Goal: Task Accomplishment & Management: Use online tool/utility

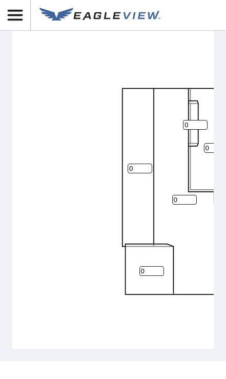
click at [83, 226] on div "0 0 0 0 0" at bounding box center [176, 188] width 328 height 322
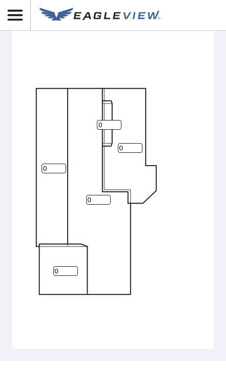
scroll to position [0, 87]
click at [51, 163] on input "0" at bounding box center [53, 168] width 25 height 10
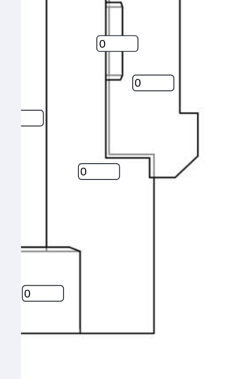
type input "6"
click at [53, 192] on input "0" at bounding box center [58, 197] width 25 height 10
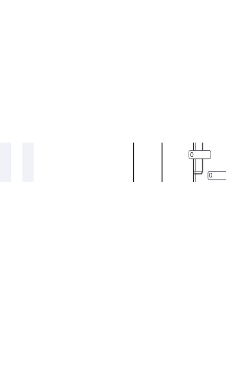
scroll to position [0, 0]
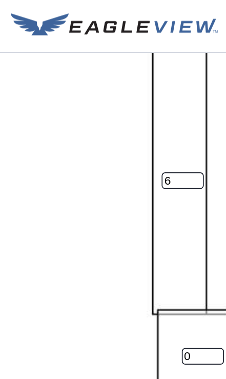
type input "06"
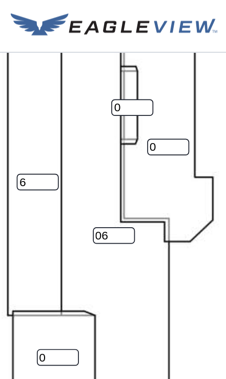
scroll to position [3, 85]
click at [55, 204] on input "0" at bounding box center [67, 209] width 25 height 10
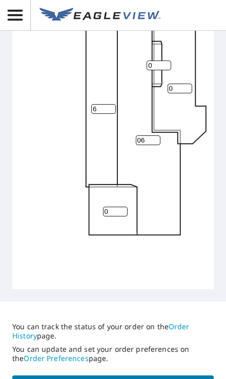
scroll to position [0, 34]
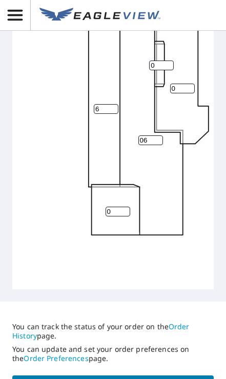
click at [121, 206] on input "0" at bounding box center [118, 211] width 25 height 10
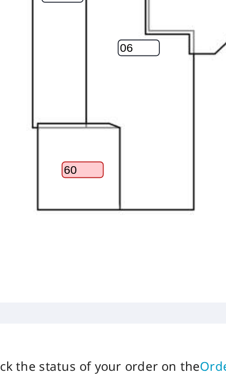
scroll to position [0, 52]
type input "0"
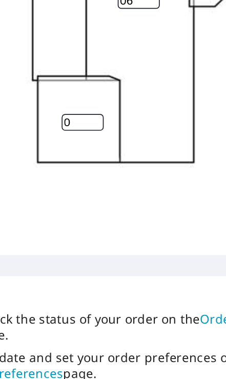
click at [88, 206] on input "0" at bounding box center [100, 211] width 25 height 10
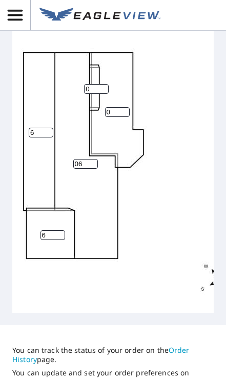
scroll to position [0, 99]
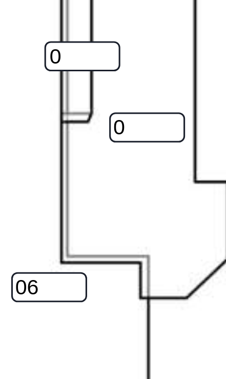
type input "6"
click at [105, 107] on input "0" at bounding box center [117, 112] width 25 height 10
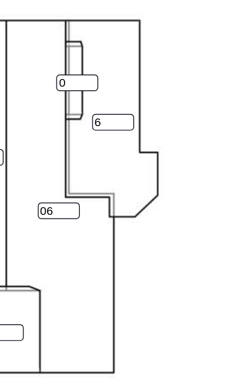
type input "6"
click at [84, 84] on input "0" at bounding box center [96, 89] width 25 height 10
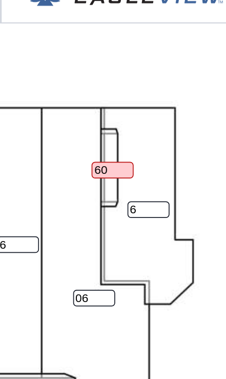
click at [84, 112] on input "60" at bounding box center [96, 117] width 25 height 10
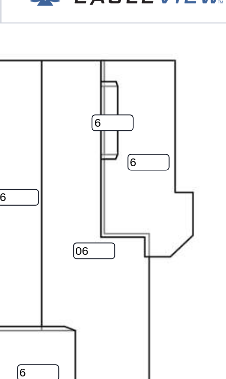
type input "6"
click at [121, 71] on div "06 6 6 6 6" at bounding box center [77, 152] width 328 height 322
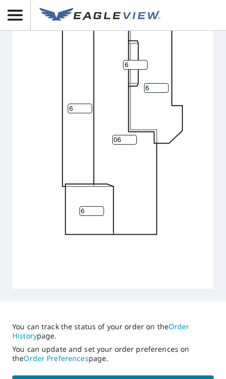
scroll to position [50, 0]
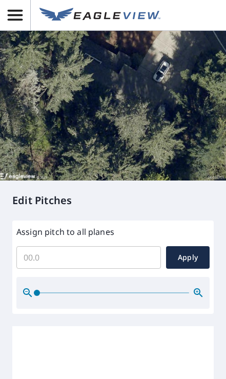
scroll to position [309, 0]
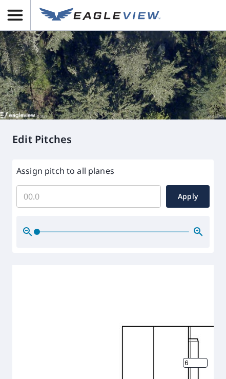
click at [110, 182] on input "Assign pitch to all planes" at bounding box center [88, 196] width 144 height 29
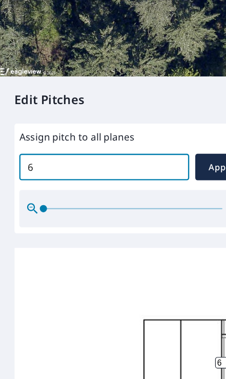
type input "6"
click at [184, 185] on button "Apply" at bounding box center [188, 196] width 44 height 23
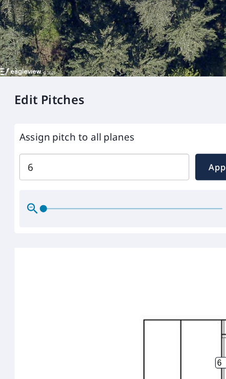
type input "6"
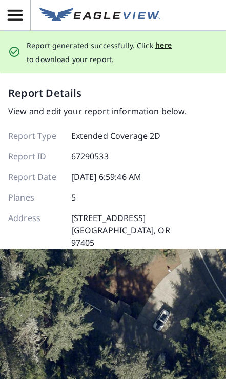
scroll to position [0, 0]
click at [163, 39] on span "here" at bounding box center [163, 45] width 17 height 13
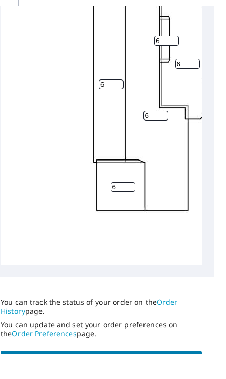
scroll to position [51, 0]
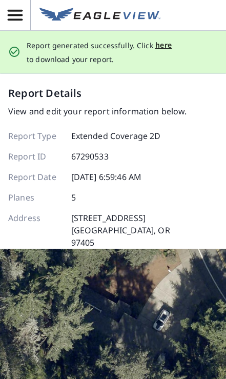
scroll to position [0, 0]
click at [79, 51] on p "Report generated successfully. Click here to download your report." at bounding box center [122, 52] width 191 height 26
click at [101, 53] on p "Report generated successfully. Click here to download your report." at bounding box center [122, 52] width 191 height 26
click at [168, 40] on span "here" at bounding box center [163, 45] width 17 height 13
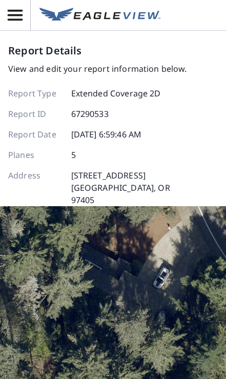
click at [22, 17] on icon "button" at bounding box center [15, 15] width 18 height 18
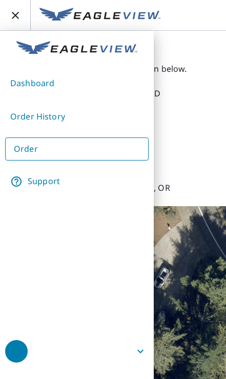
click at [42, 85] on link "Dashboard" at bounding box center [76, 83] width 143 height 25
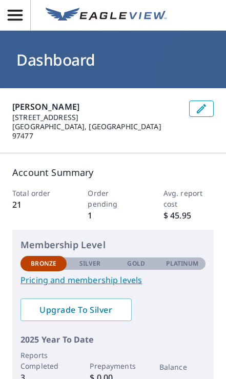
click at [56, 62] on h1 "Dashboard" at bounding box center [112, 59] width 201 height 21
click at [17, 15] on icon "button" at bounding box center [15, 15] width 15 height 11
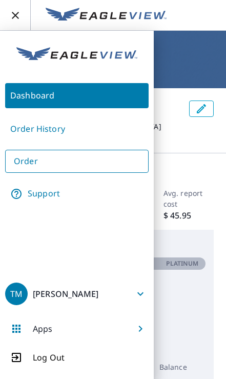
click at [101, 159] on link "Order" at bounding box center [76, 161] width 143 height 23
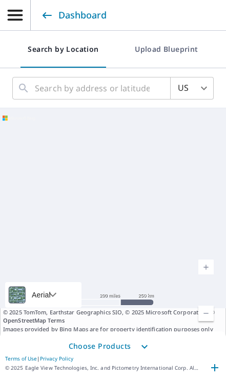
click at [16, 16] on icon "button" at bounding box center [15, 15] width 18 height 18
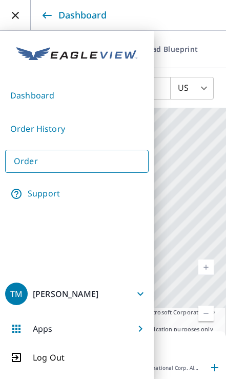
click at [41, 92] on link "Dashboard" at bounding box center [76, 95] width 143 height 25
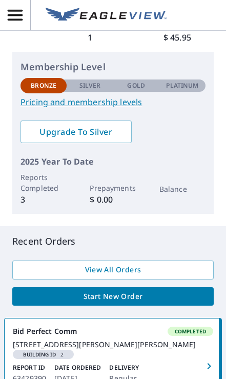
scroll to position [177, 0]
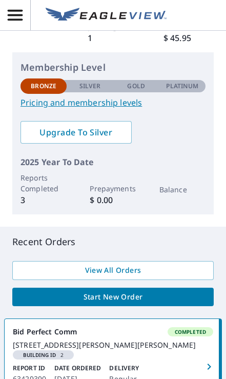
click at [145, 270] on link "View All Orders" at bounding box center [112, 270] width 201 height 19
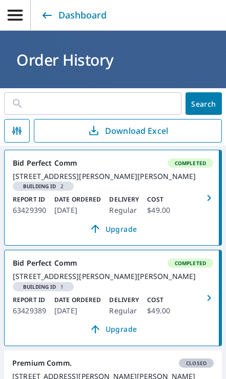
click at [196, 191] on div "1202 Jacobs Dr Eugene, OR 97402 Building ID 2" at bounding box center [113, 181] width 200 height 19
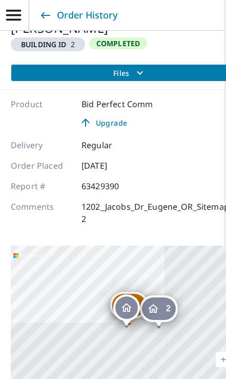
scroll to position [100, 2]
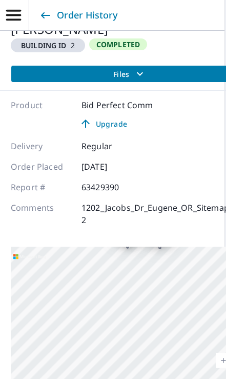
click at [23, 10] on span "button" at bounding box center [13, 15] width 30 height 18
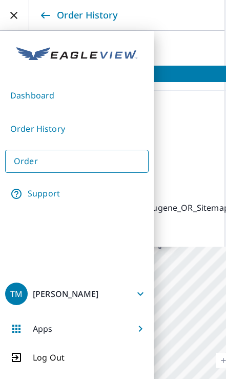
click at [58, 361] on p "Log Out" at bounding box center [49, 357] width 32 height 12
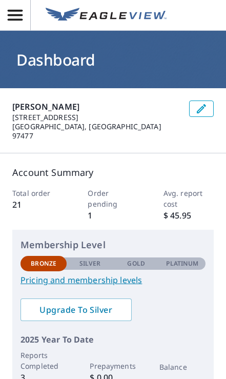
click at [131, 114] on p "[STREET_ADDRESS]" at bounding box center [96, 117] width 169 height 9
click at [30, 24] on button "button" at bounding box center [15, 15] width 31 height 30
